Goal: Transaction & Acquisition: Subscribe to service/newsletter

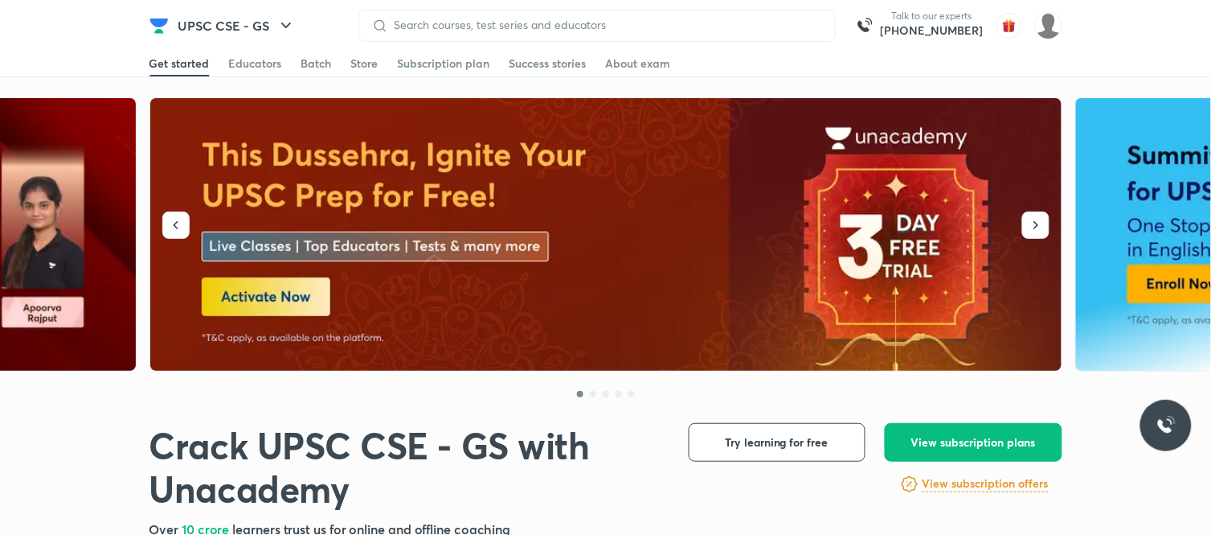
click at [342, 179] on img at bounding box center [606, 234] width 913 height 273
drag, startPoint x: 342, startPoint y: 179, endPoint x: 539, endPoint y: 227, distance: 202.7
click at [539, 227] on img at bounding box center [606, 234] width 913 height 273
click at [229, 403] on div at bounding box center [606, 387] width 913 height 32
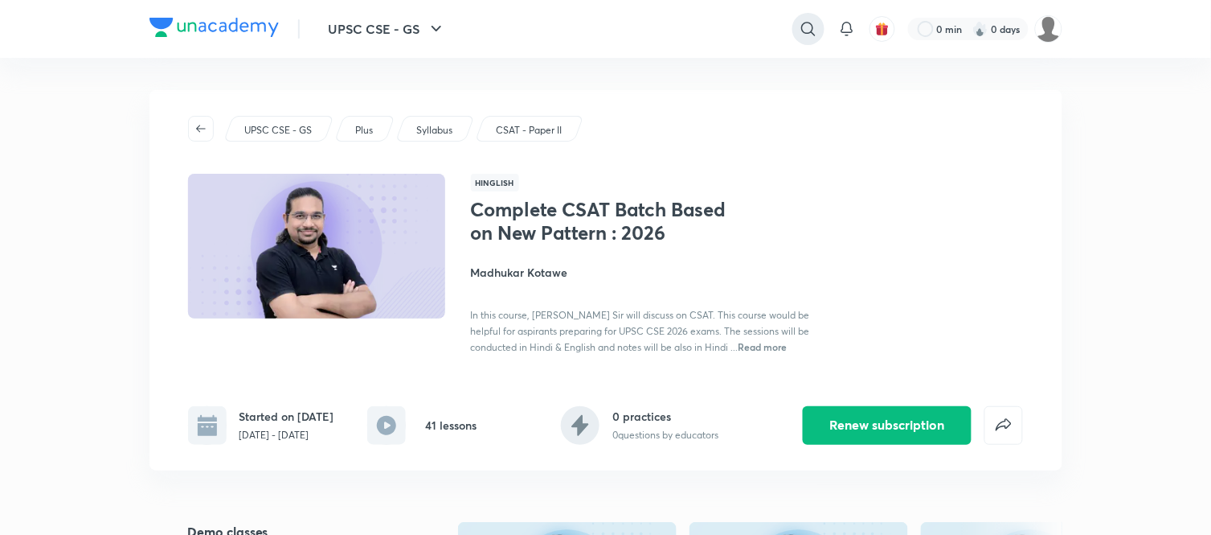
click at [807, 29] on icon at bounding box center [808, 28] width 19 height 19
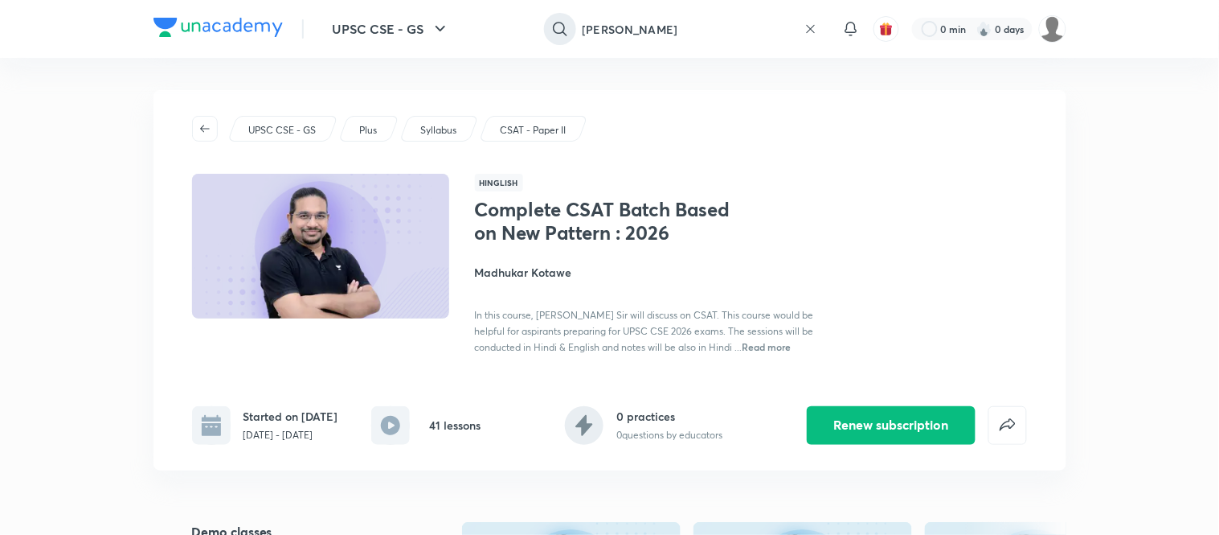
type input "mrunal"
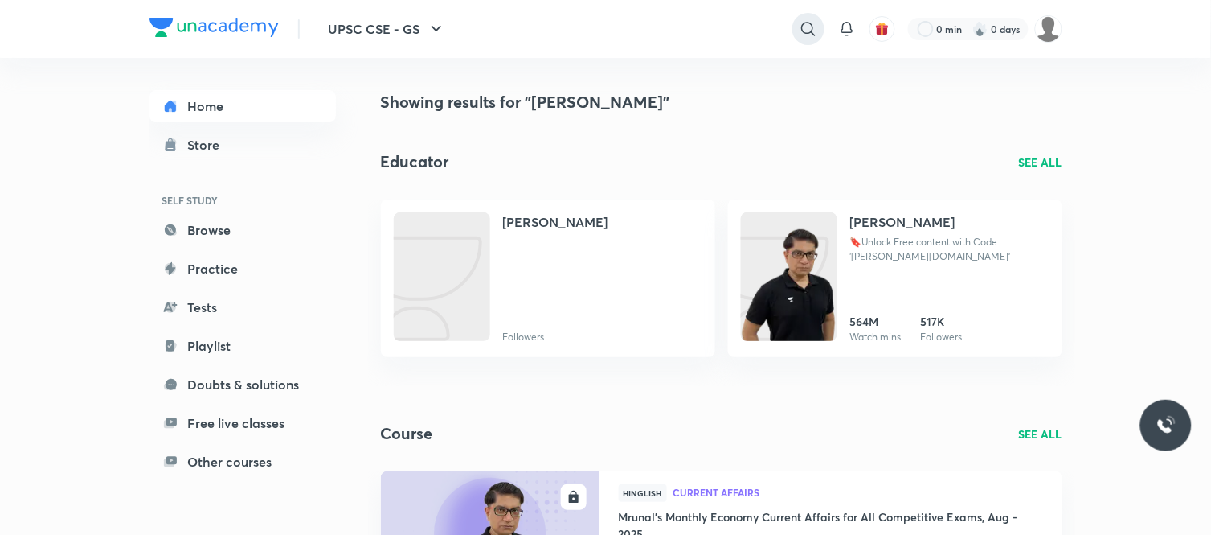
click at [808, 35] on icon at bounding box center [808, 28] width 19 height 19
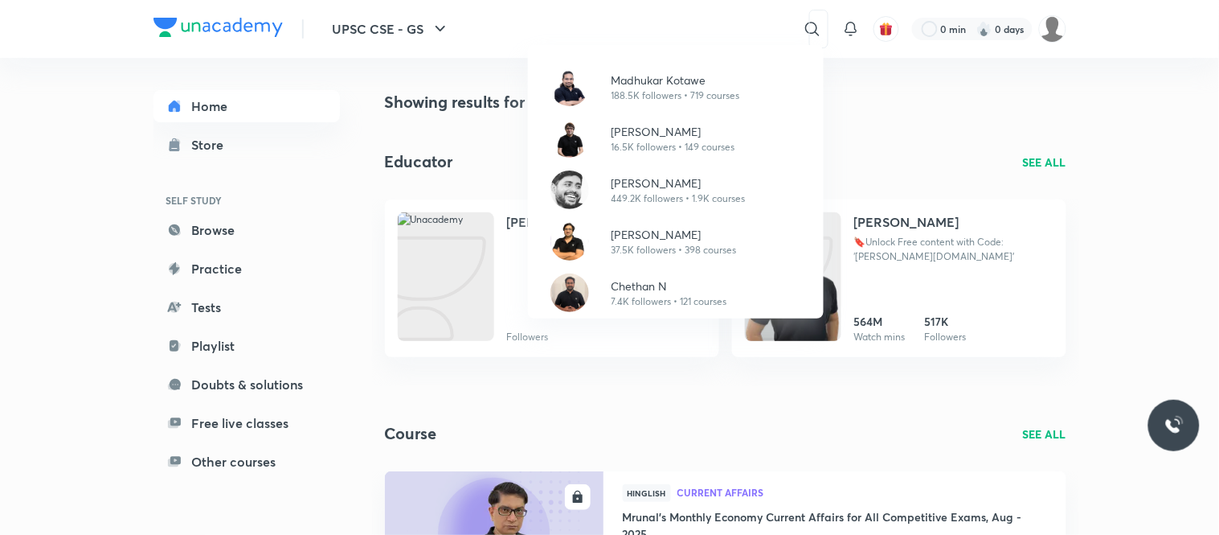
click at [900, 99] on div "Madhukar Kotawe 188.5K followers • 719 courses Sarmad Mehraj 16.5K followers • …" at bounding box center [609, 267] width 1219 height 535
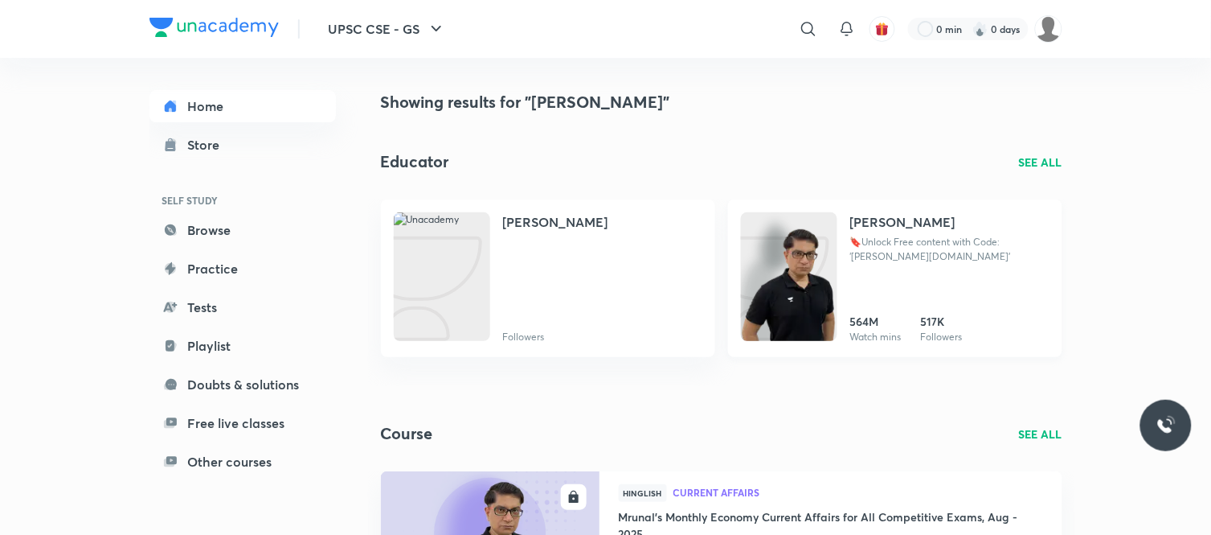
click at [898, 212] on h4 "Mrunal Patel" at bounding box center [902, 221] width 105 height 19
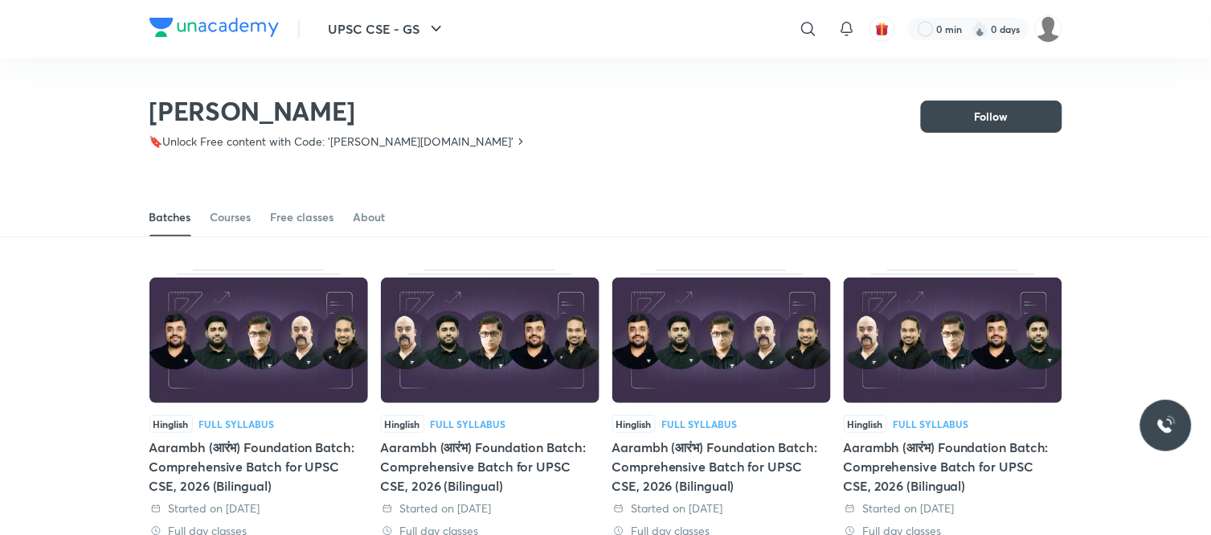
scroll to position [71, 0]
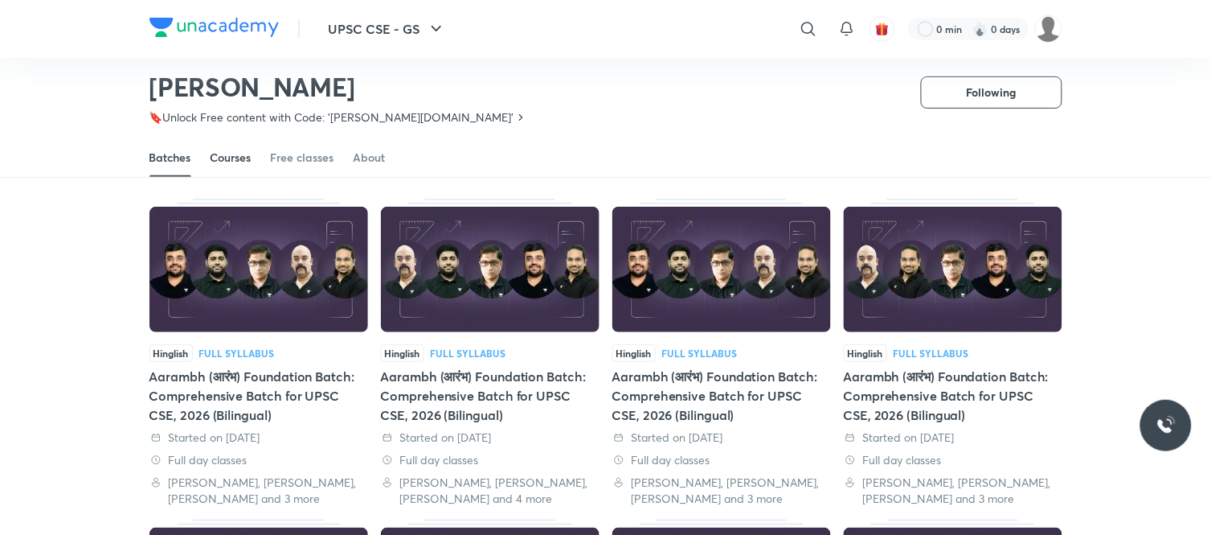
click at [215, 154] on div "Courses" at bounding box center [231, 158] width 41 height 16
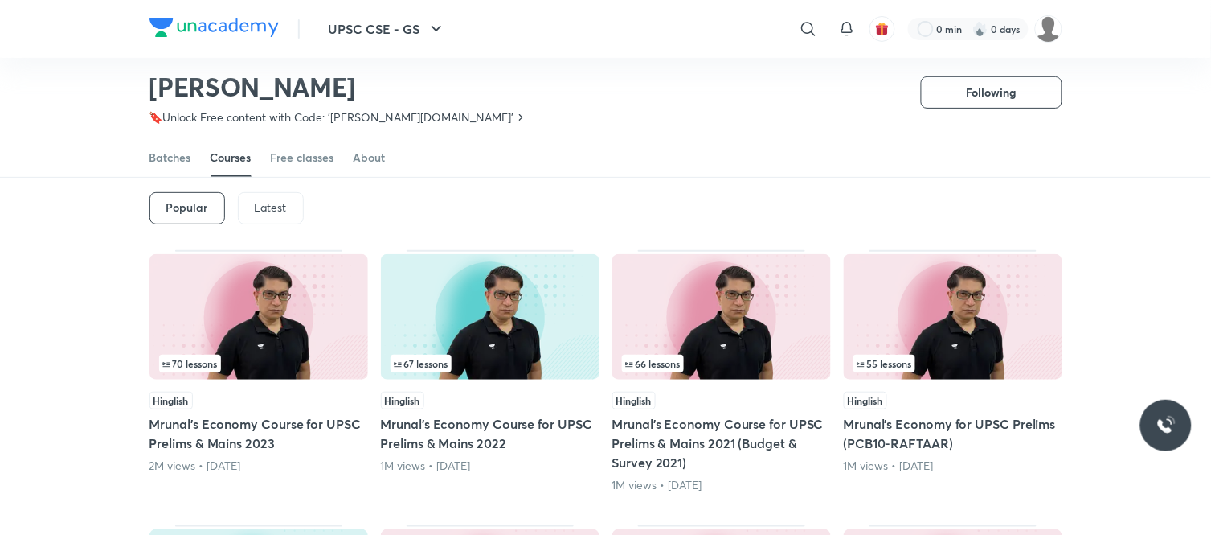
click at [258, 355] on div "70 lessons" at bounding box center [258, 363] width 199 height 18
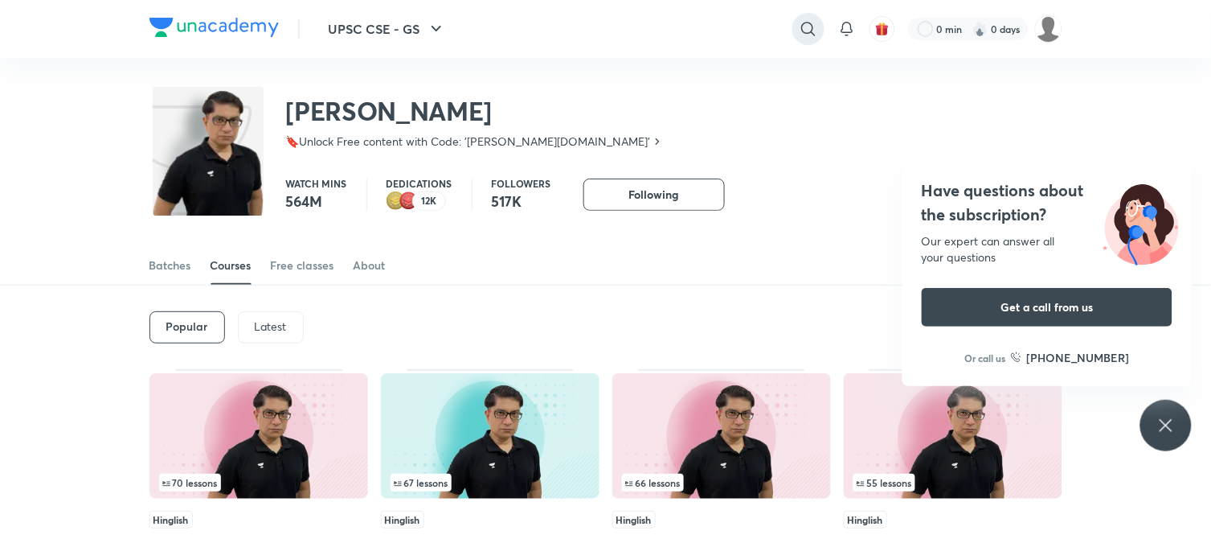
click at [802, 35] on icon at bounding box center [808, 28] width 19 height 19
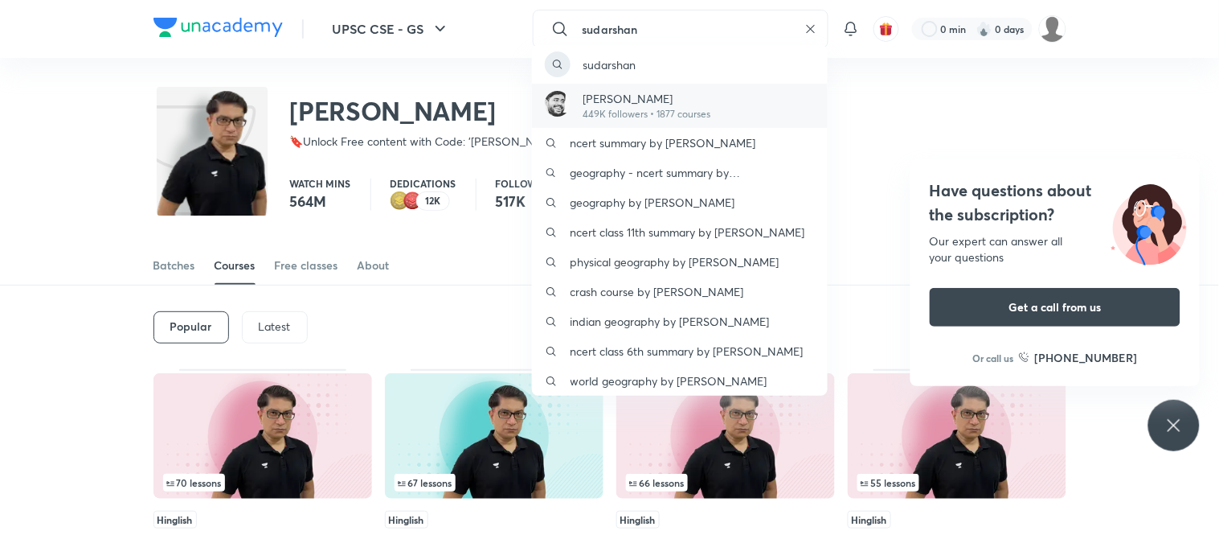
type input "sudarshan"
click at [667, 99] on p "Sudarshan Gurjar" at bounding box center [648, 98] width 128 height 17
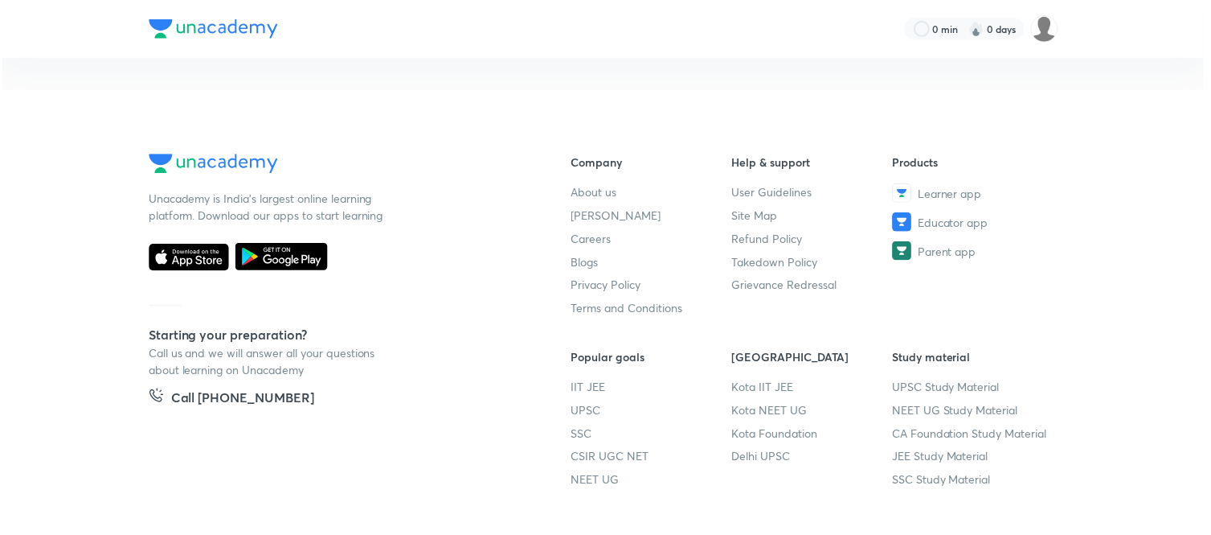
scroll to position [71, 0]
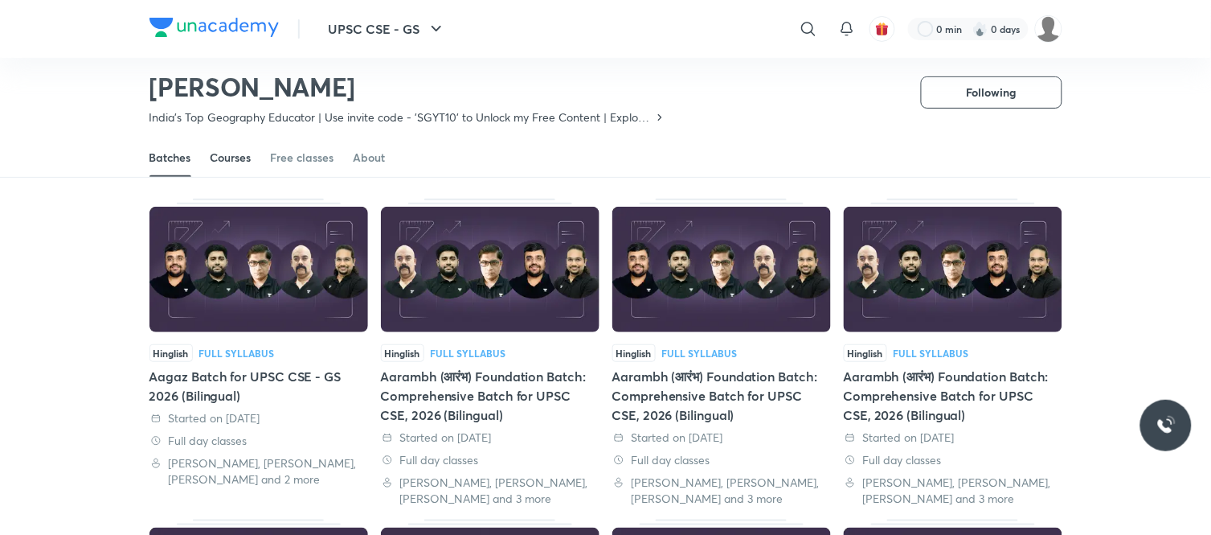
click at [240, 150] on div "Courses" at bounding box center [231, 158] width 41 height 16
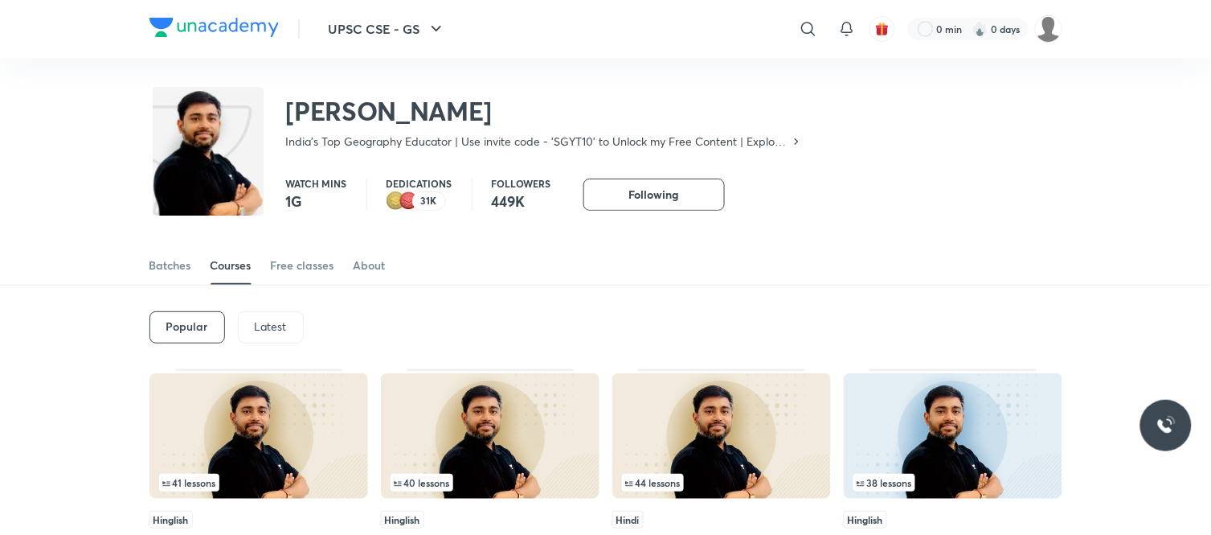
click at [260, 317] on div "Latest" at bounding box center [271, 327] width 66 height 32
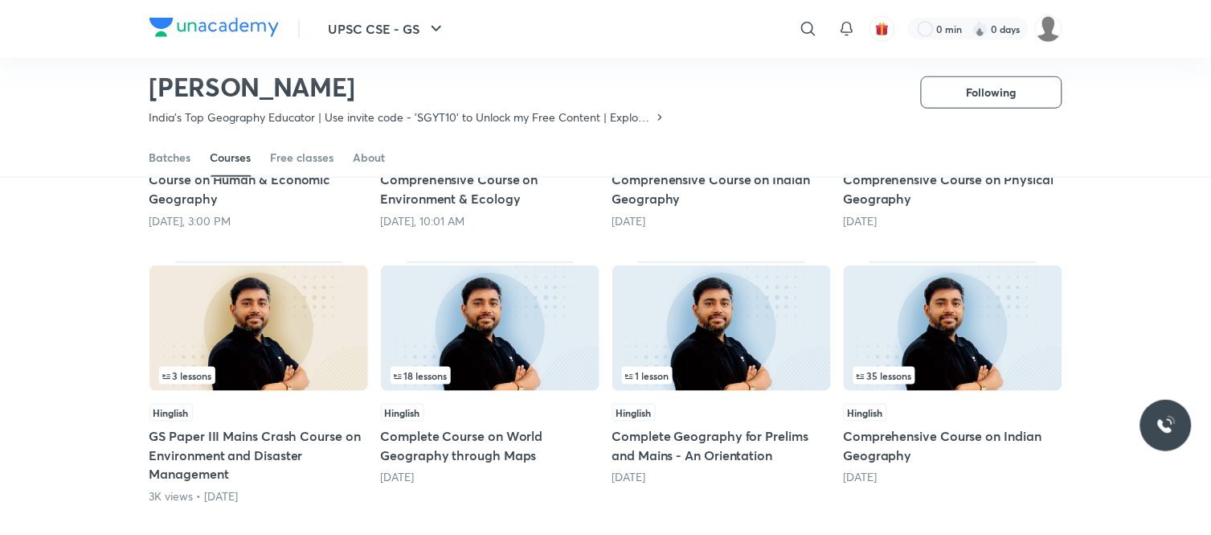
scroll to position [324, 0]
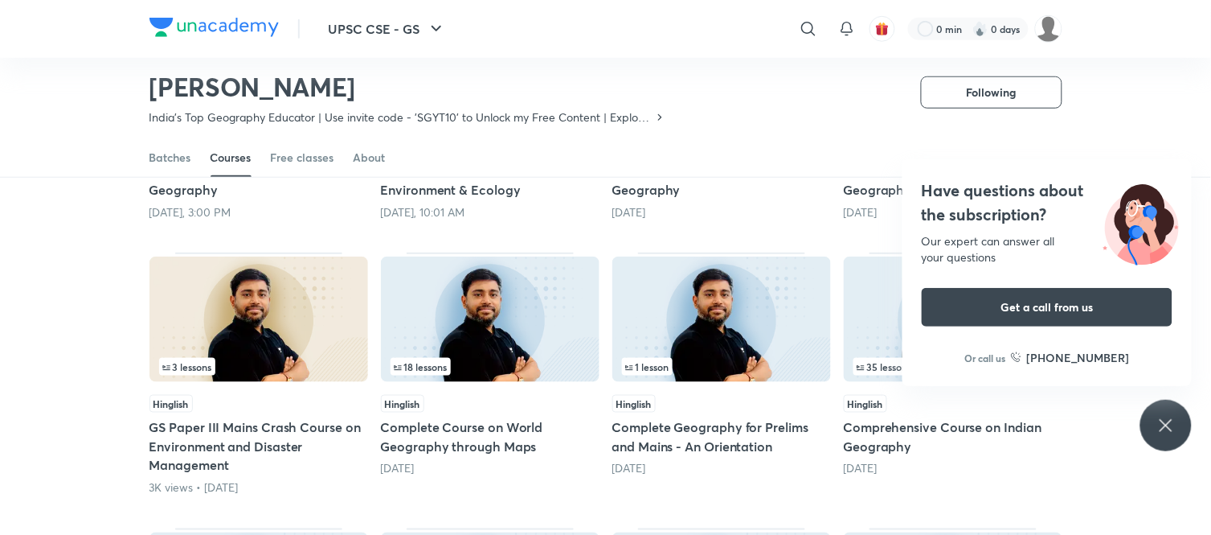
click at [510, 375] on div "18 lessons" at bounding box center [490, 367] width 199 height 18
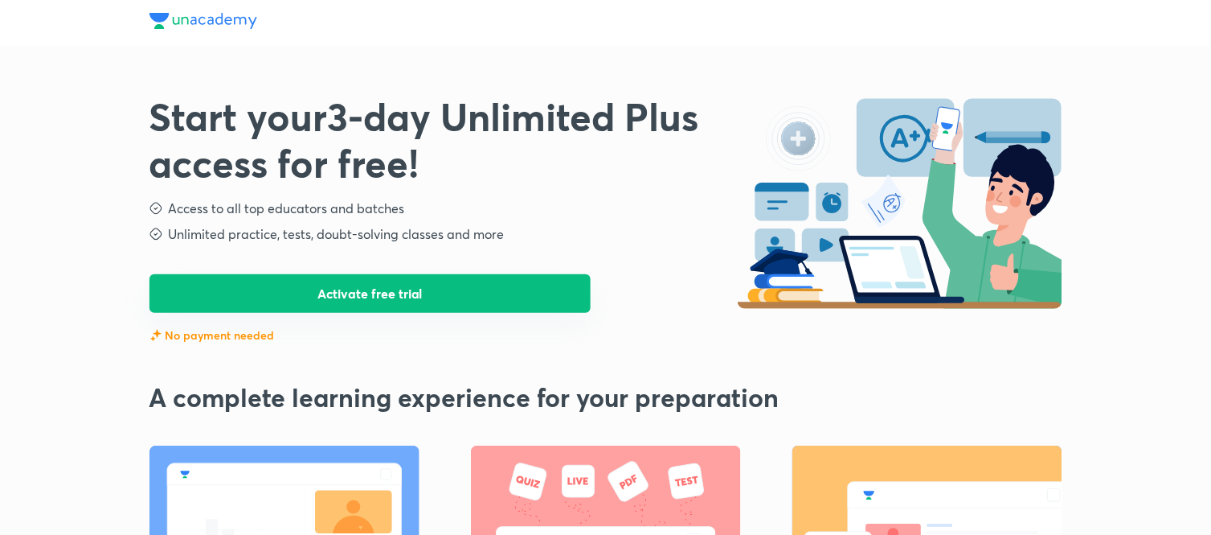
click at [362, 300] on button "Activate free trial" at bounding box center [371, 293] width 442 height 39
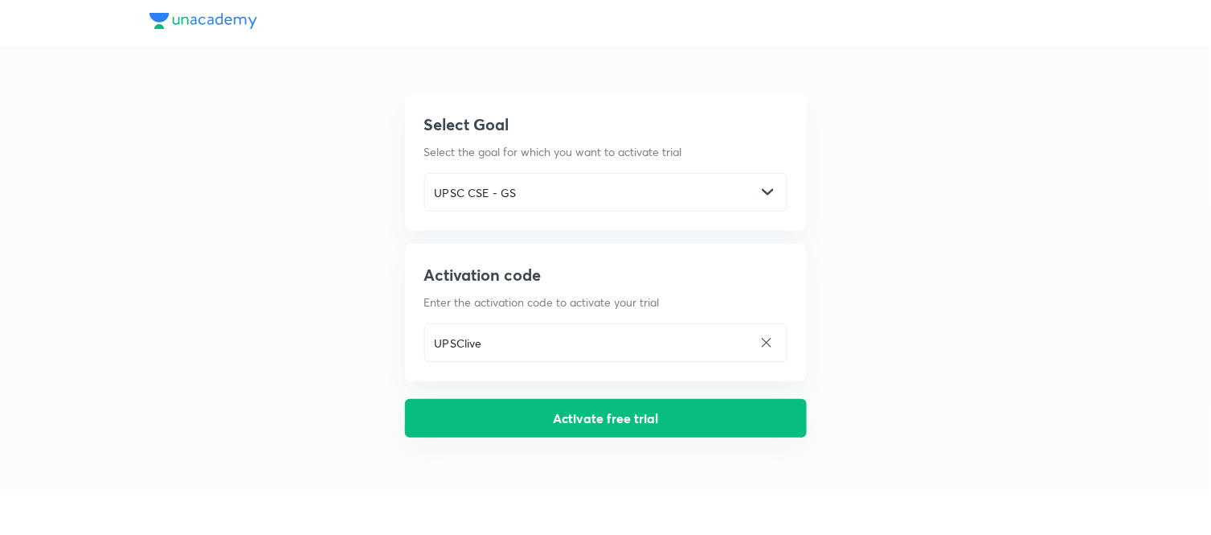
click at [537, 424] on button "Activate free trial" at bounding box center [606, 418] width 402 height 39
